Goal: Task Accomplishment & Management: Manage account settings

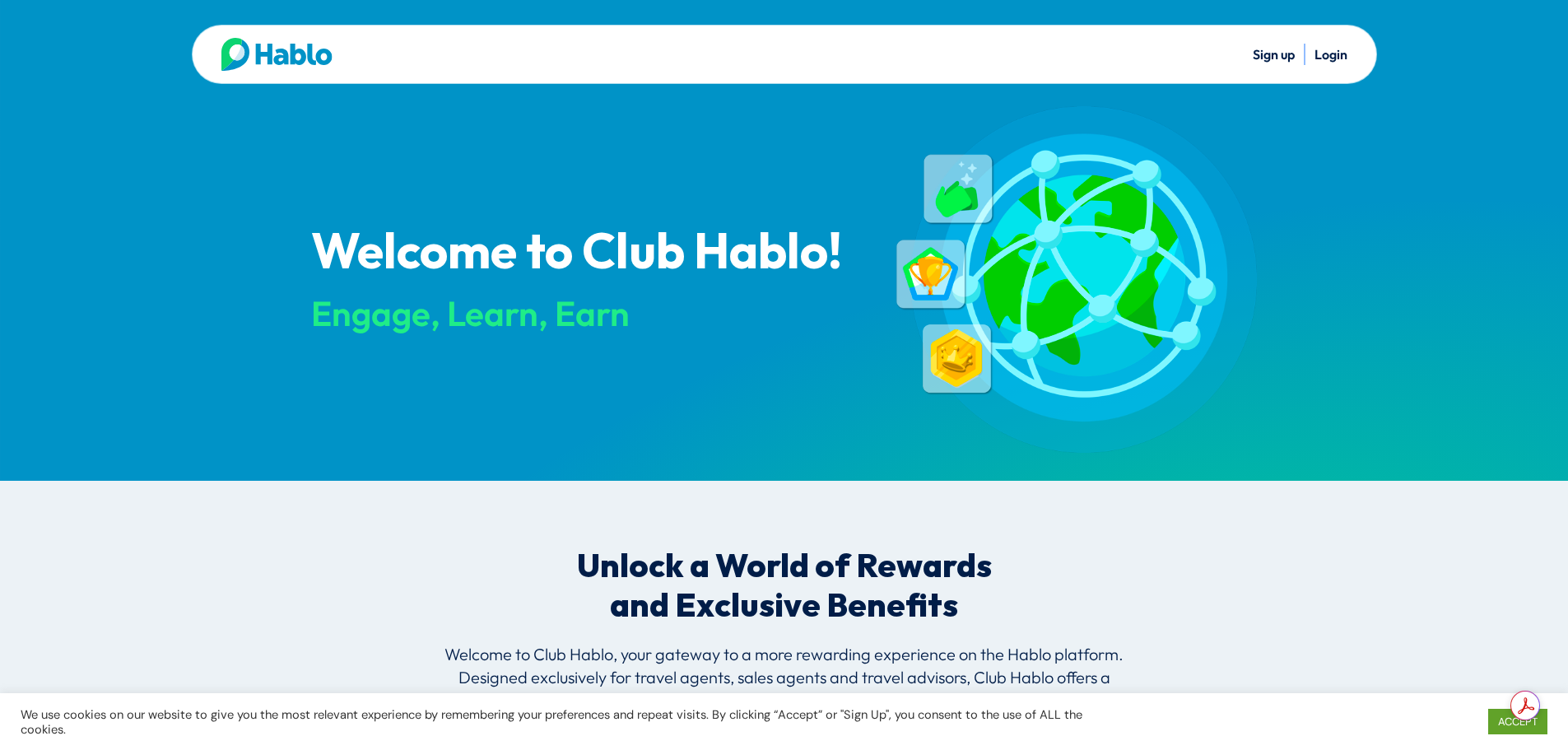
click at [1341, 51] on link "Login" at bounding box center [1331, 55] width 33 height 17
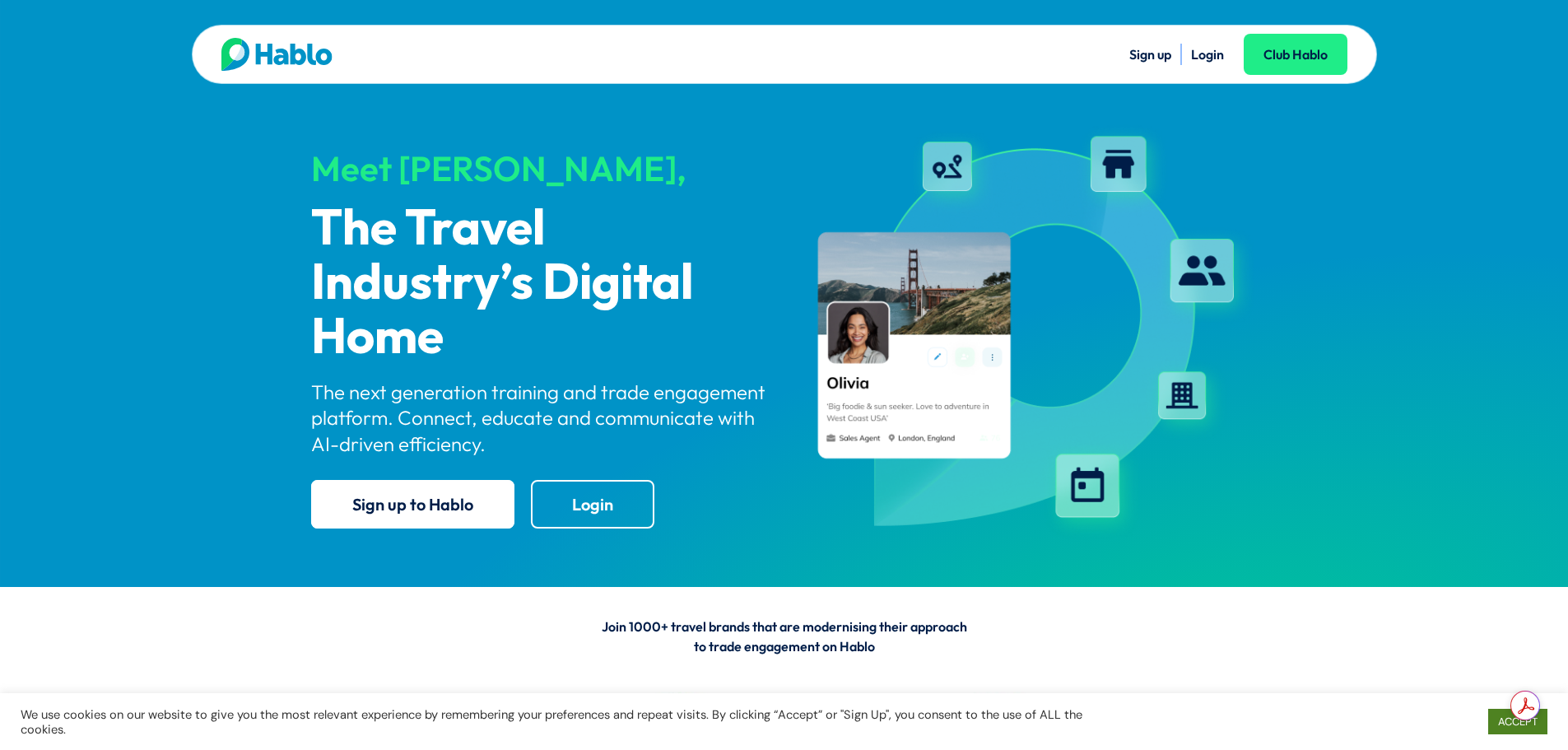
click at [1501, 724] on link "ACCEPT" at bounding box center [1517, 722] width 59 height 26
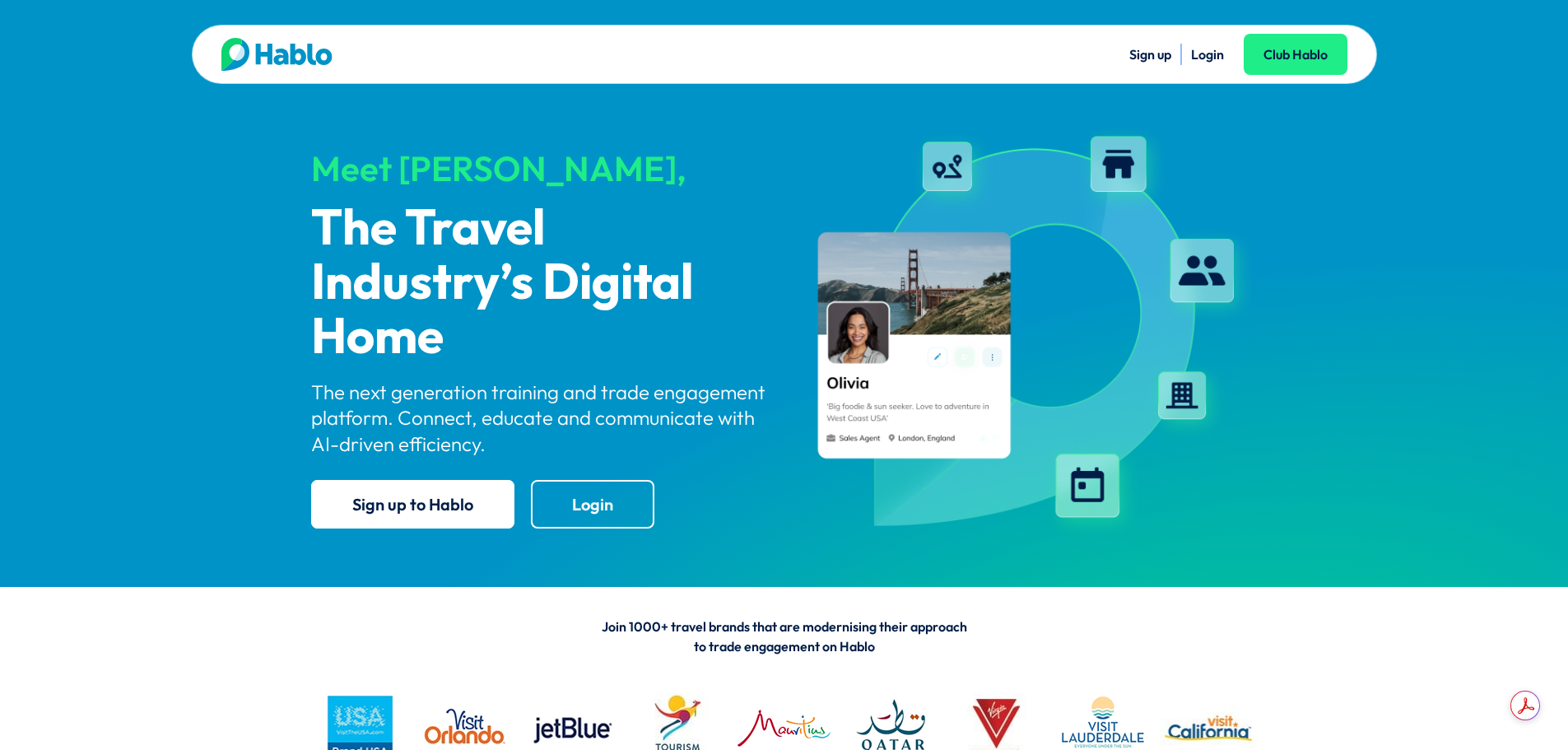
click at [1201, 59] on link "Login" at bounding box center [1208, 55] width 33 height 17
